Goal: Check status: Check status

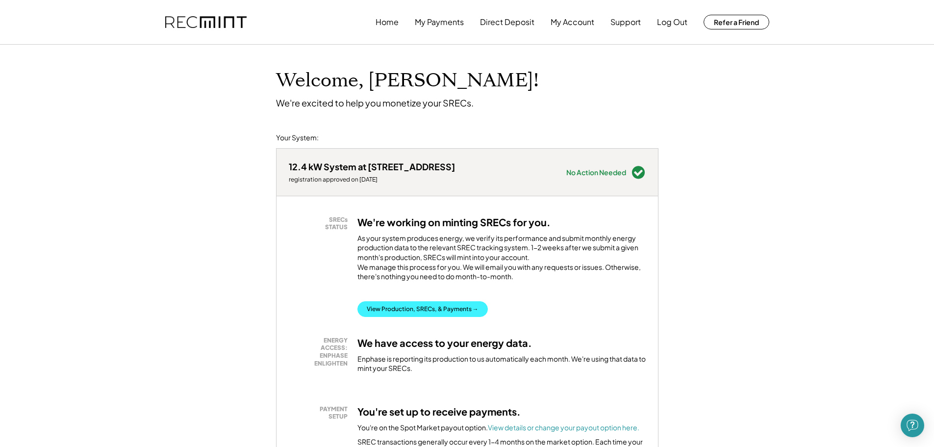
click at [428, 317] on button "View Production, SRECs, & Payments →" at bounding box center [423, 309] width 130 height 16
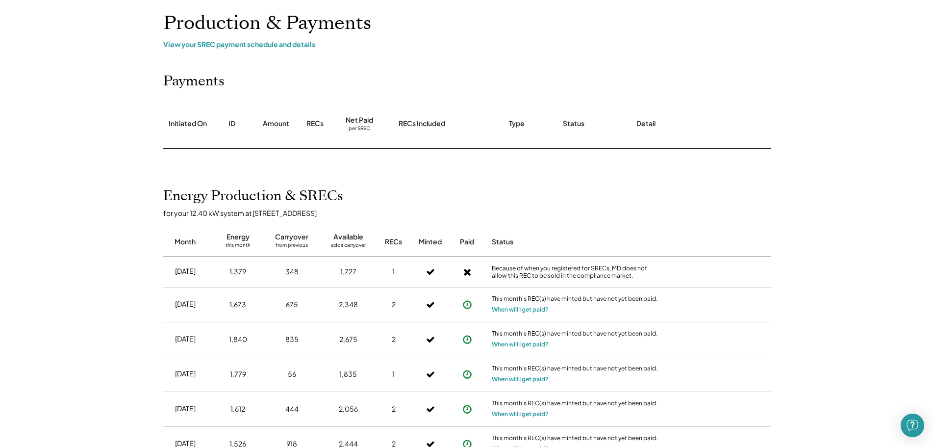
scroll to position [55, 0]
click at [252, 45] on div "View your SREC payment schedule and details" at bounding box center [467, 46] width 608 height 9
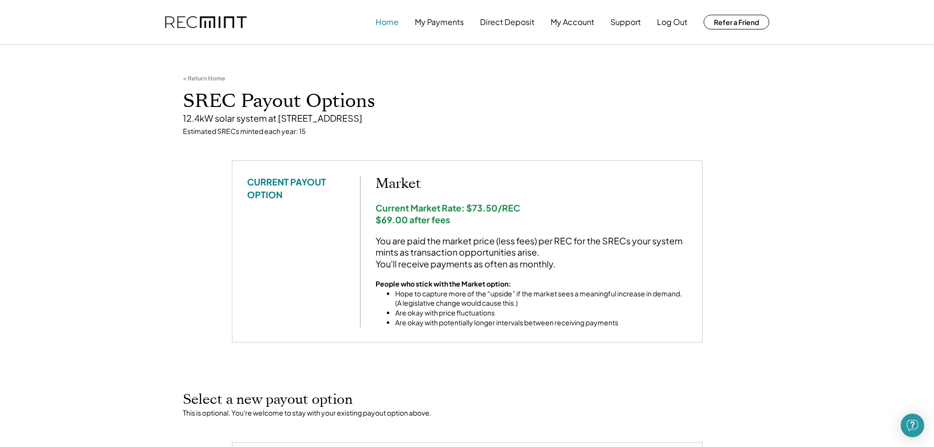
click at [386, 24] on button "Home" at bounding box center [387, 22] width 23 height 20
